Goal: Task Accomplishment & Management: Use online tool/utility

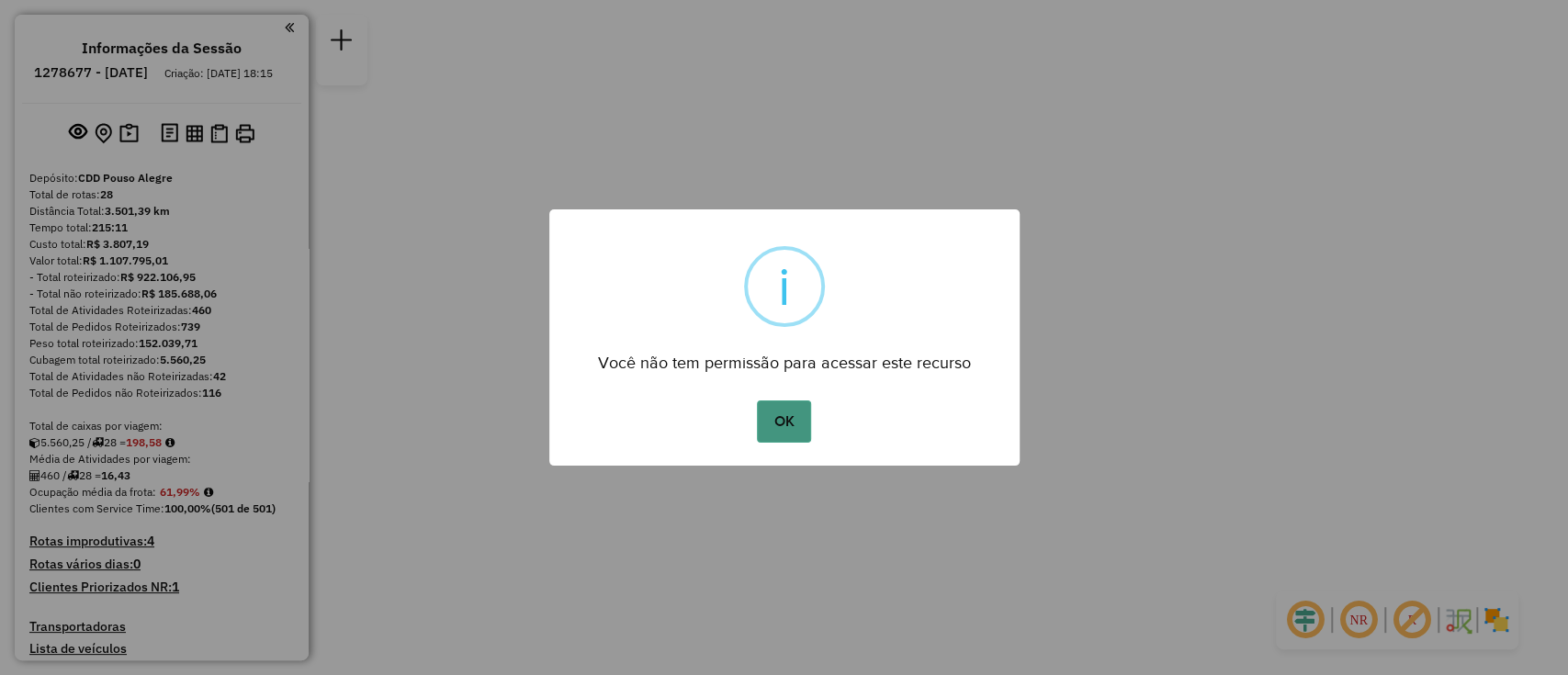
click at [767, 424] on button "OK" at bounding box center [784, 421] width 55 height 43
click at [777, 427] on button "OK" at bounding box center [784, 421] width 55 height 43
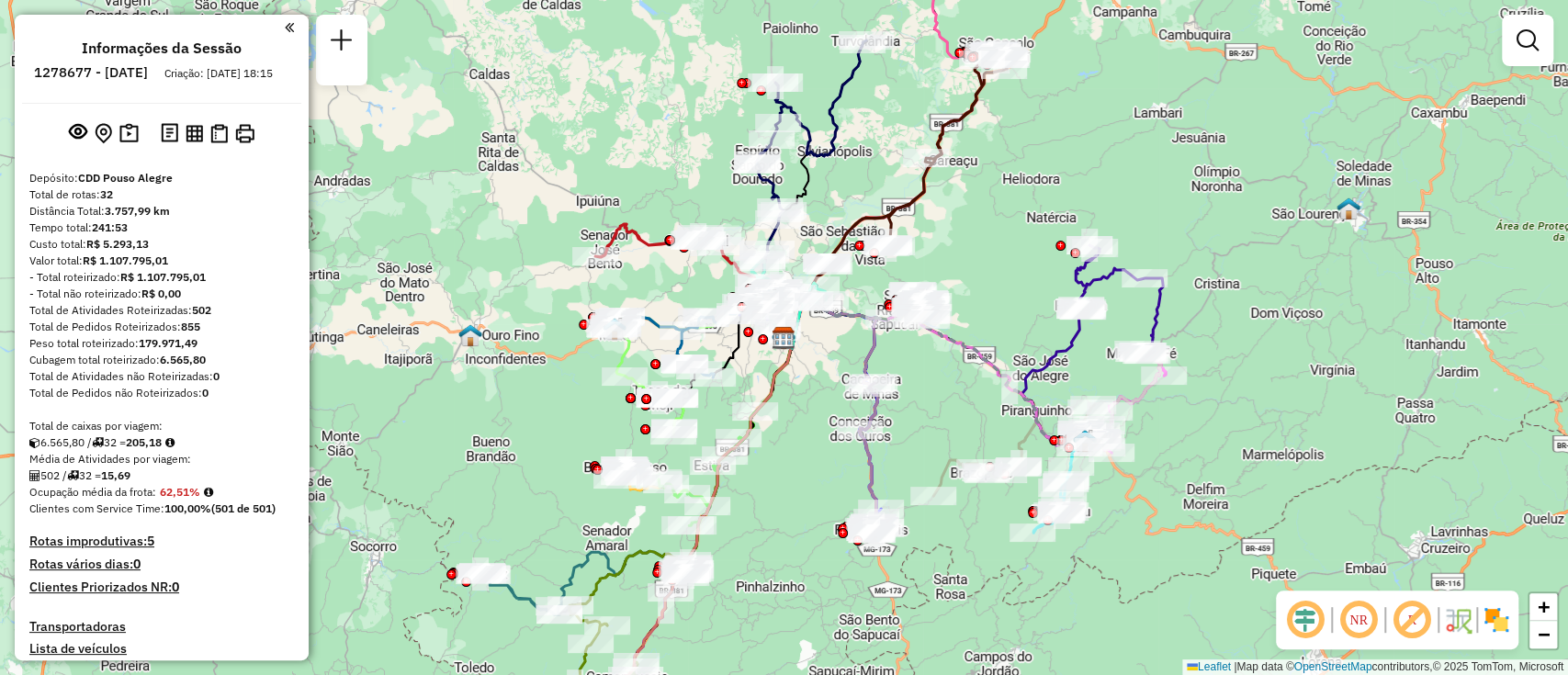
click at [114, 268] on strong "R$ 1.107.795,01" at bounding box center [125, 261] width 85 height 14
click at [114, 302] on div "- Total não roteirizado: R$ 0,00" at bounding box center [162, 293] width 265 height 17
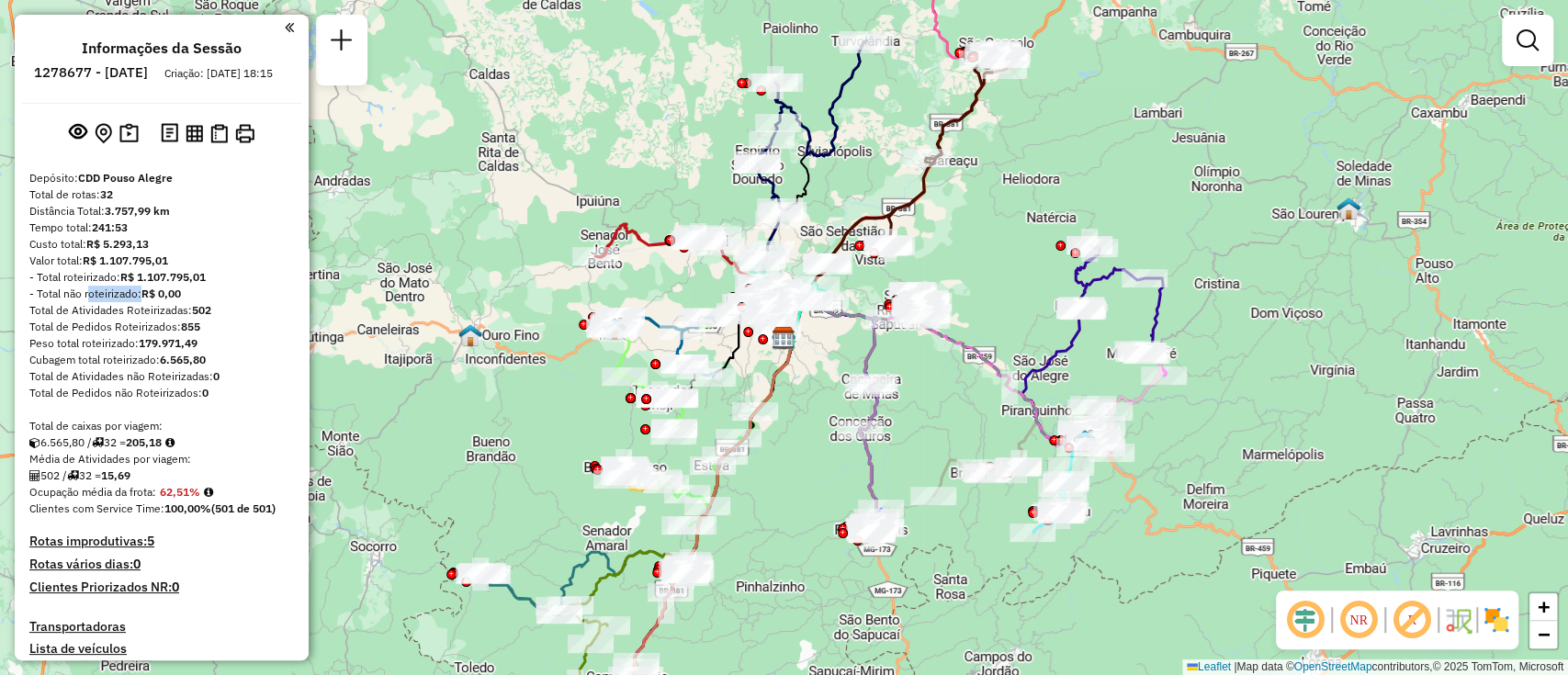
click at [114, 302] on div "- Total não roteirizado: R$ 0,00" at bounding box center [162, 293] width 265 height 17
click at [127, 385] on div "Total de Atividades não Roteirizadas: 0" at bounding box center [162, 377] width 265 height 17
